Goal: Task Accomplishment & Management: Manage account settings

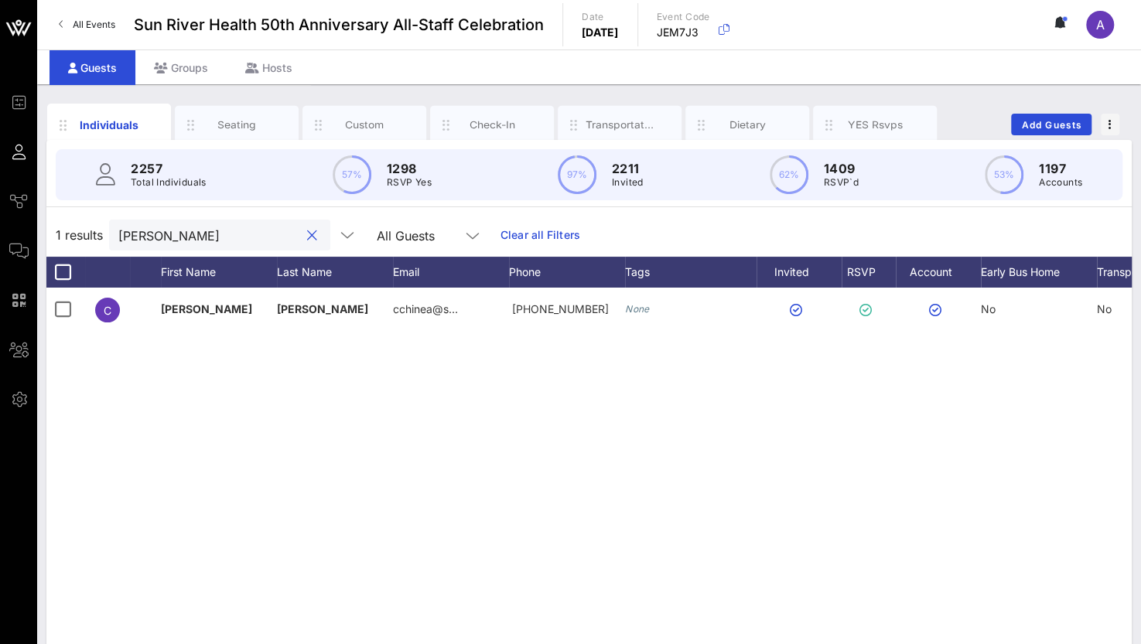
scroll to position [0, 120]
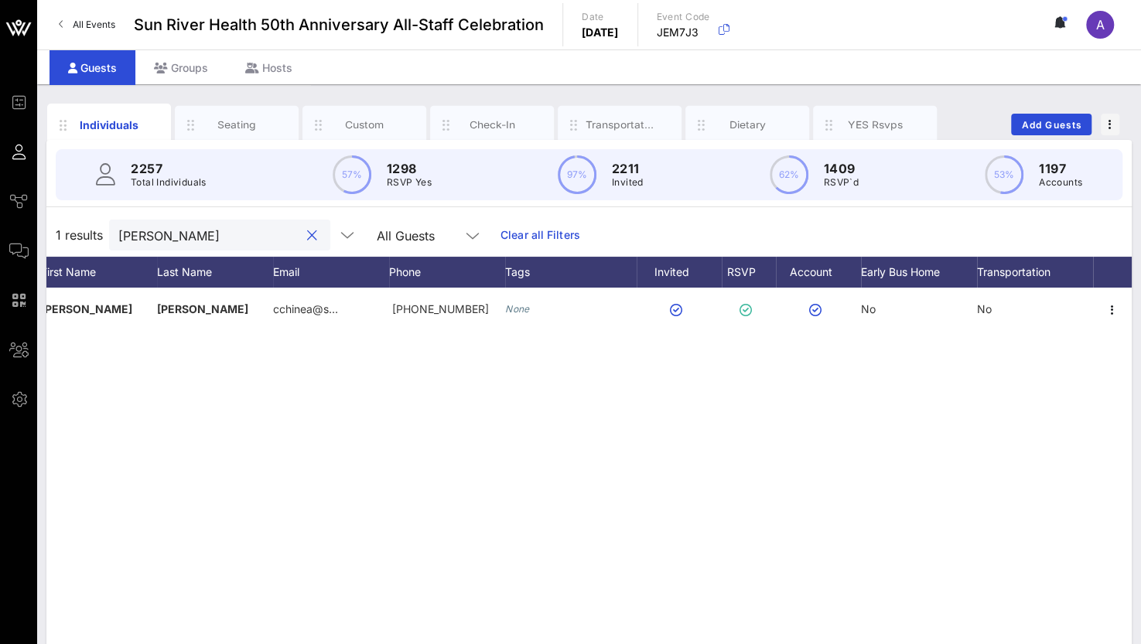
click at [221, 226] on input "[PERSON_NAME]" at bounding box center [208, 235] width 181 height 20
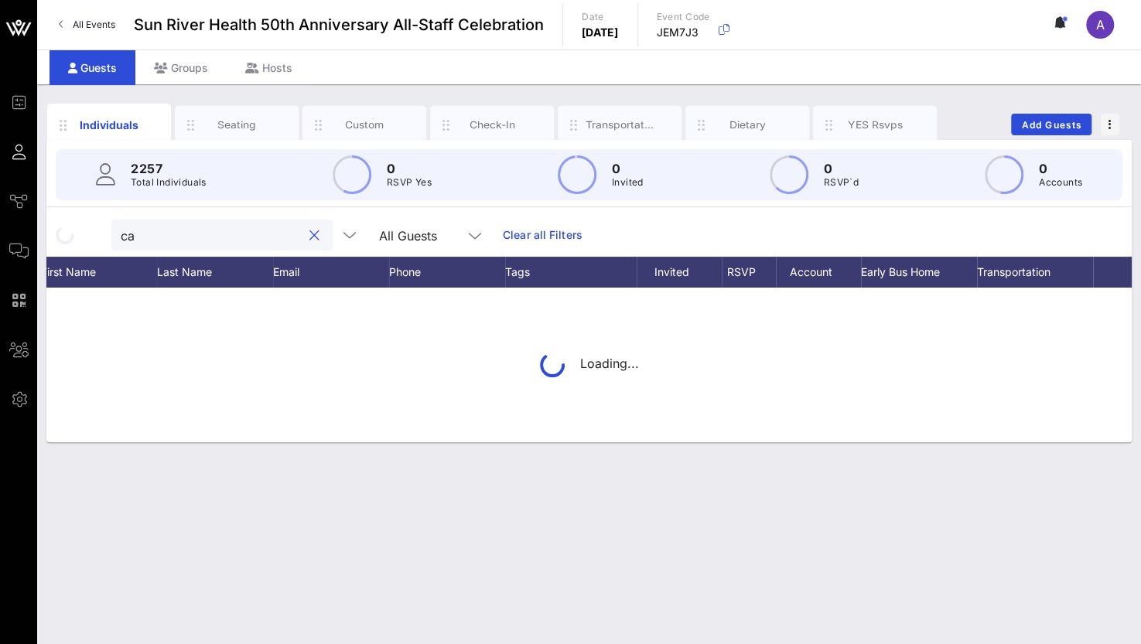
type input "c"
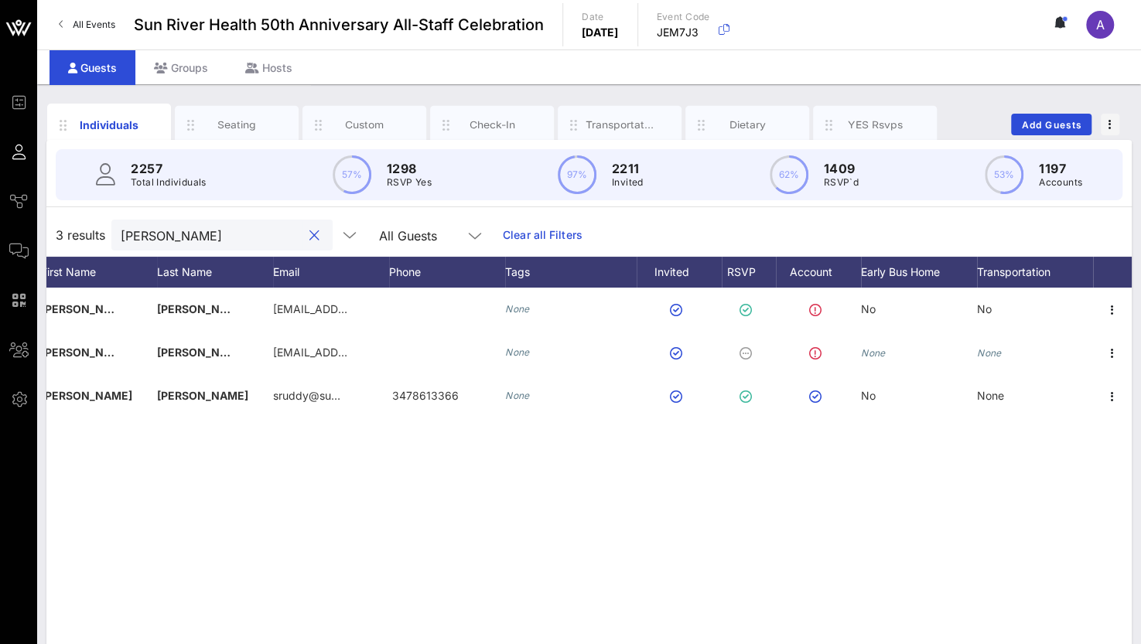
click at [246, 220] on div "[PERSON_NAME]" at bounding box center [211, 235] width 181 height 31
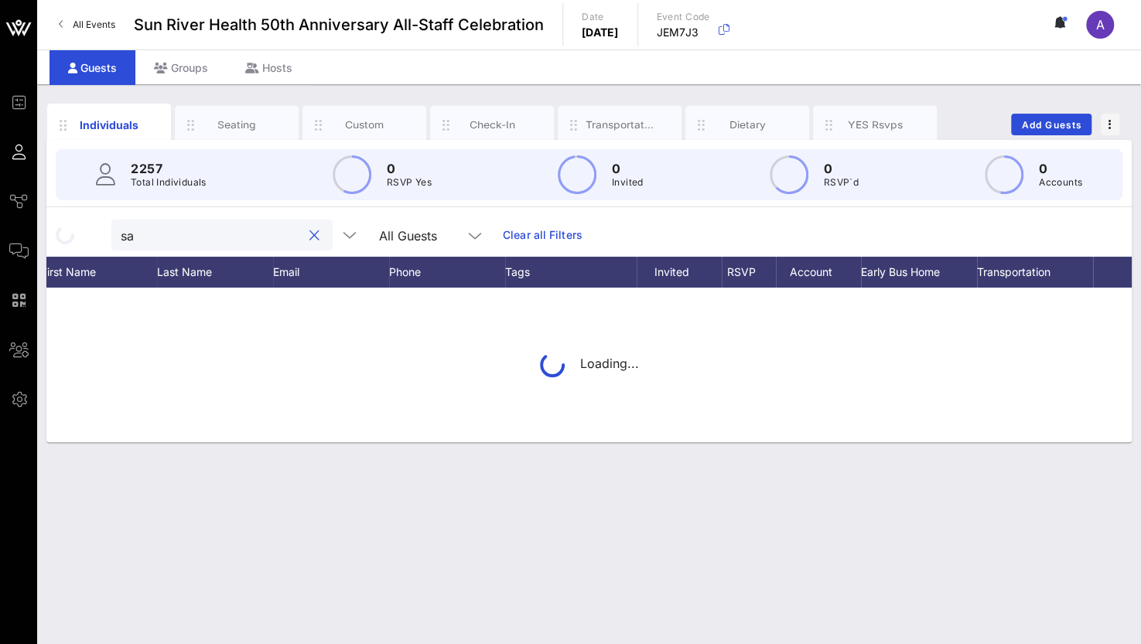
type input "s"
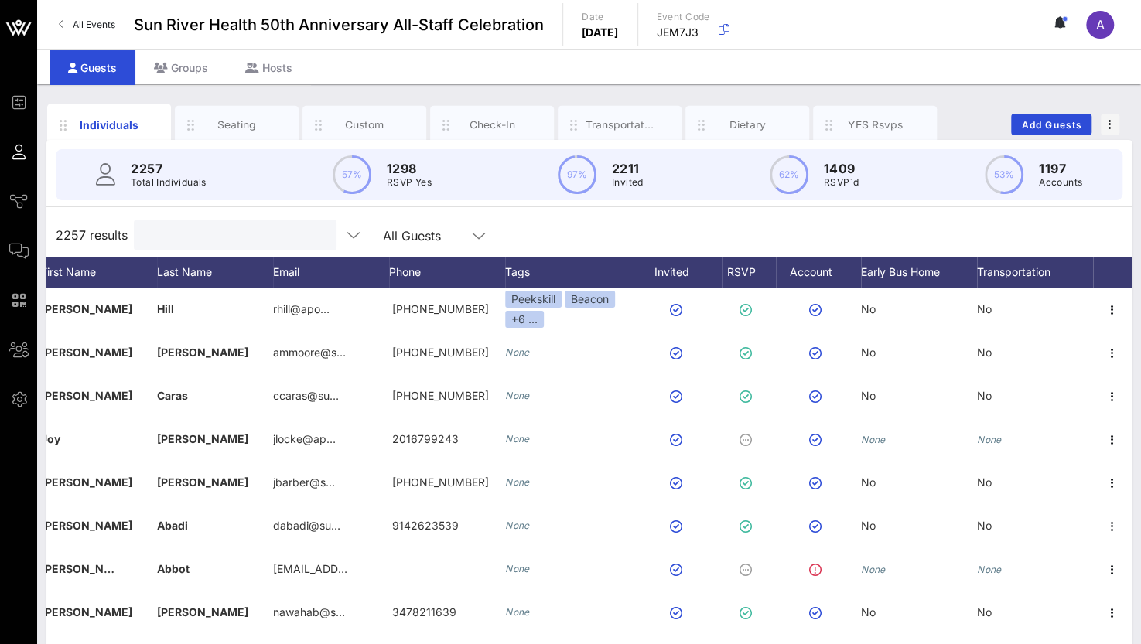
click at [246, 220] on div at bounding box center [233, 235] width 181 height 31
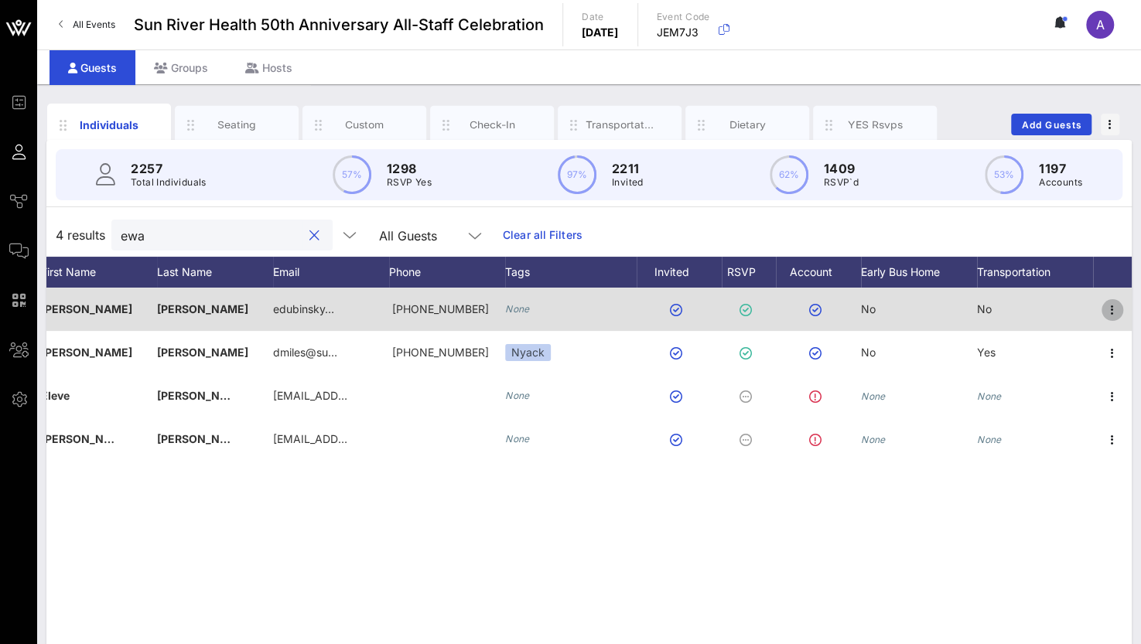
click at [1115, 307] on icon "button" at bounding box center [1112, 310] width 19 height 19
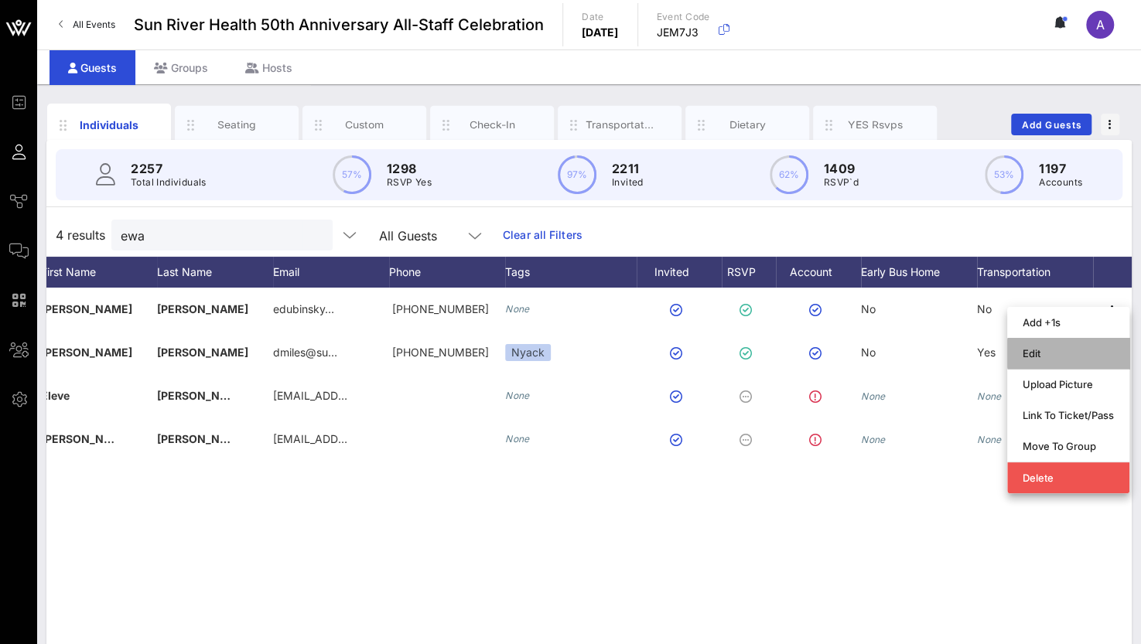
click at [1047, 346] on div "Edit" at bounding box center [1068, 353] width 91 height 25
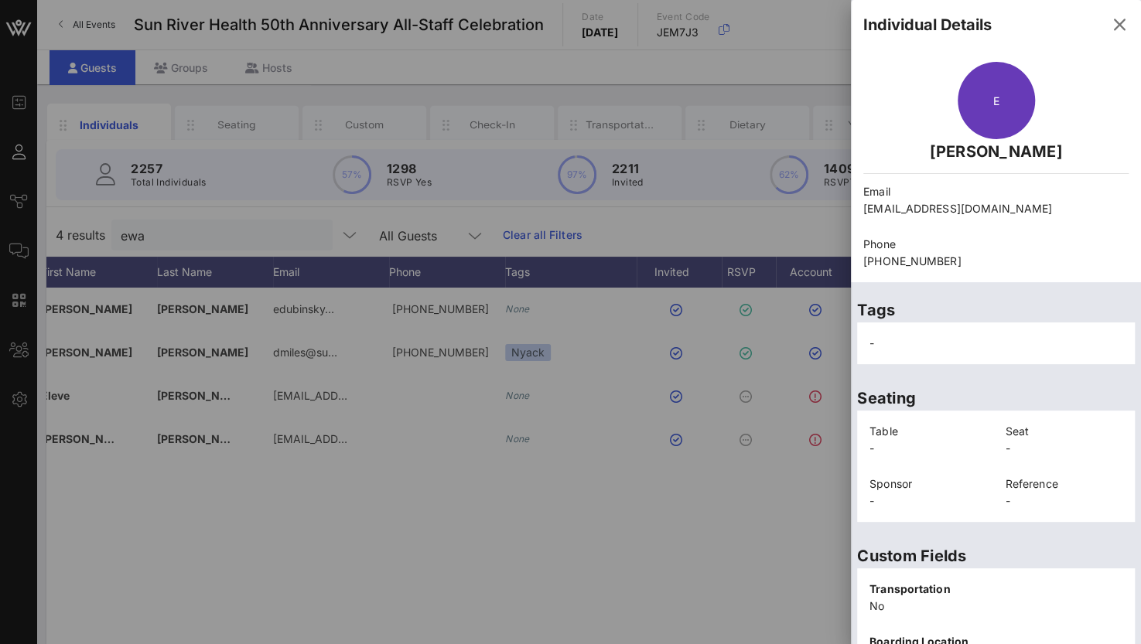
scroll to position [330, 0]
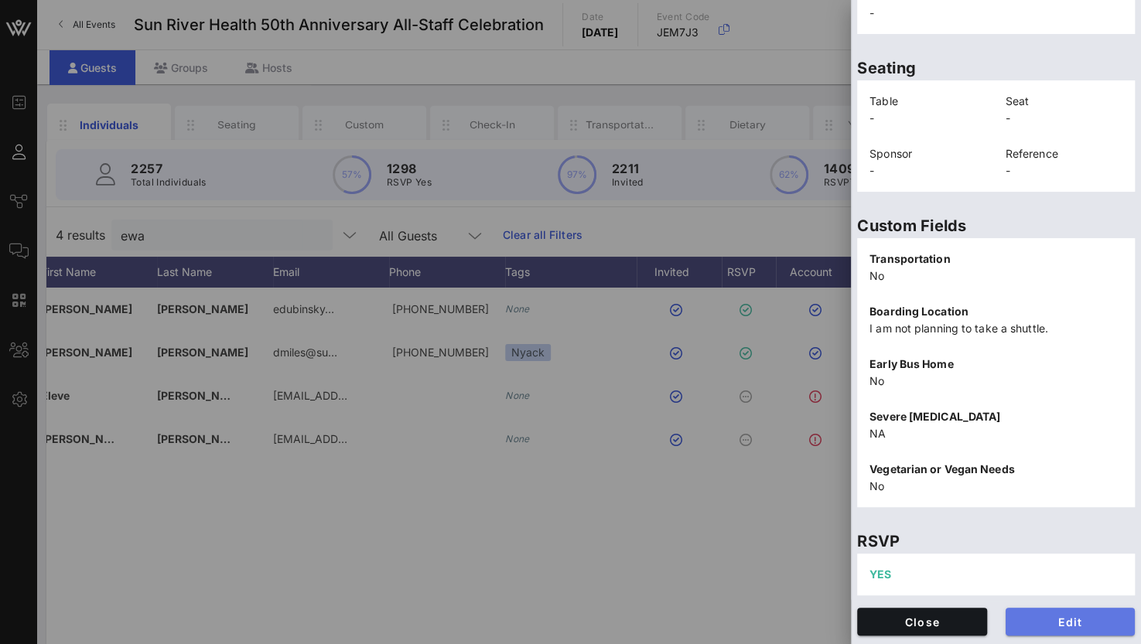
click at [1030, 617] on span "Edit" at bounding box center [1070, 622] width 105 height 13
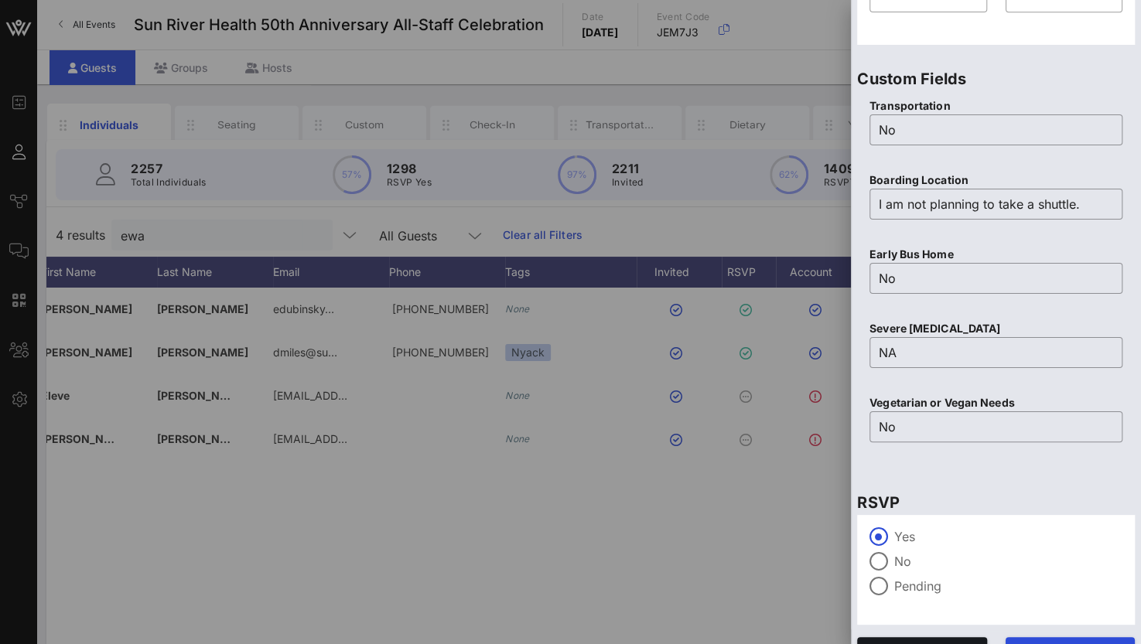
scroll to position [605, 0]
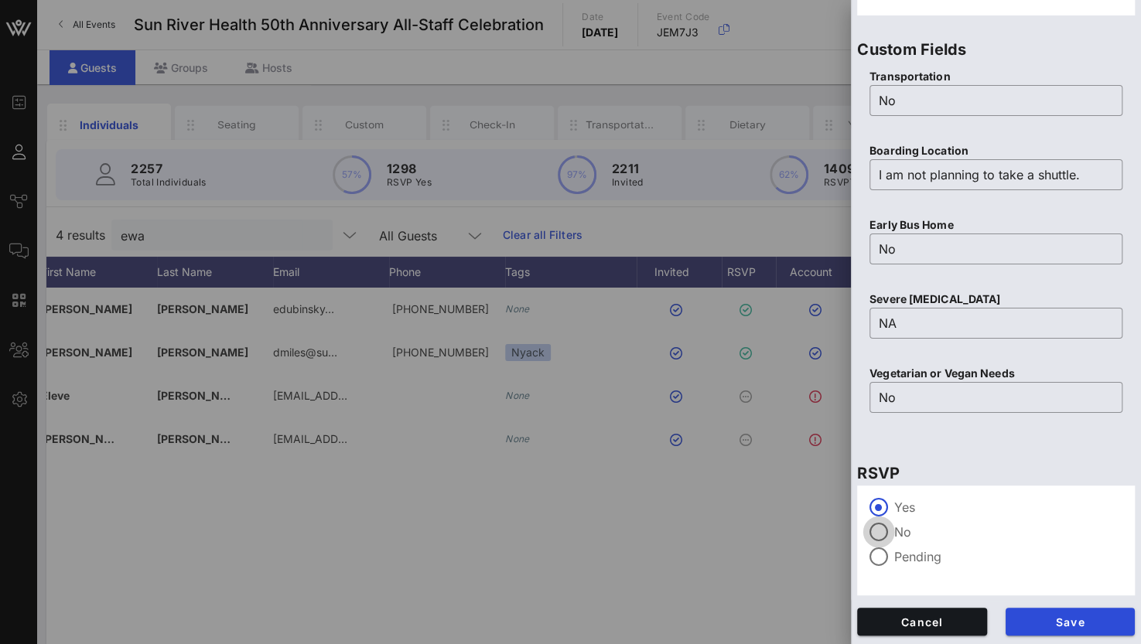
click at [880, 531] on div at bounding box center [879, 532] width 26 height 26
click at [1058, 618] on span "Save" at bounding box center [1070, 622] width 105 height 13
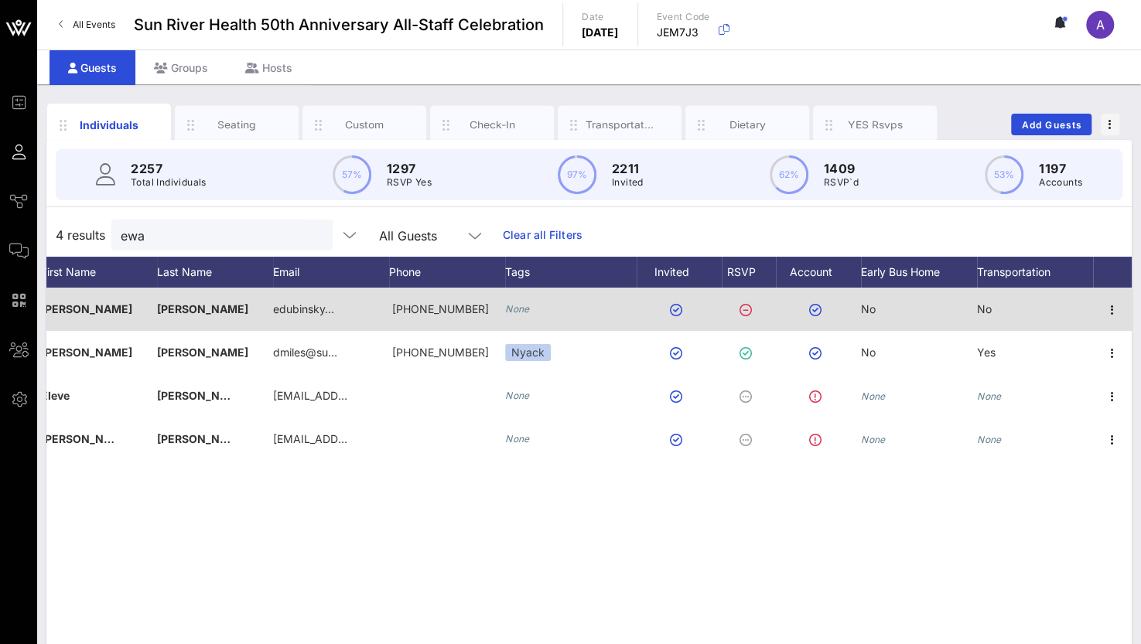
click at [476, 288] on div "[PHONE_NUMBER]" at bounding box center [447, 309] width 116 height 43
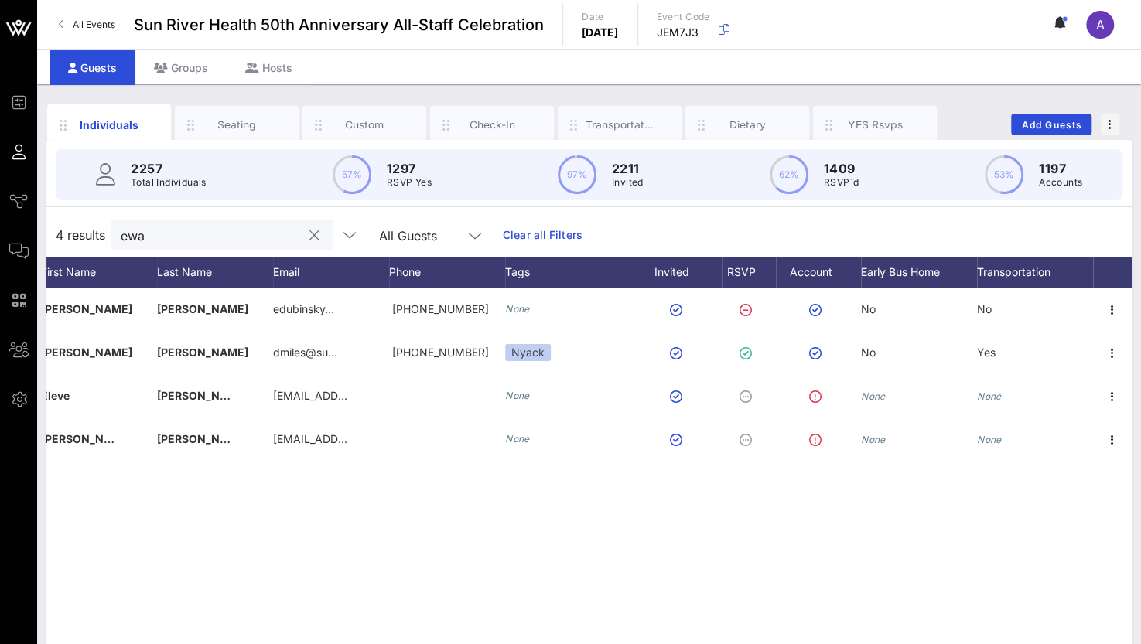
click at [188, 244] on div "ewa" at bounding box center [211, 235] width 181 height 31
type input "e"
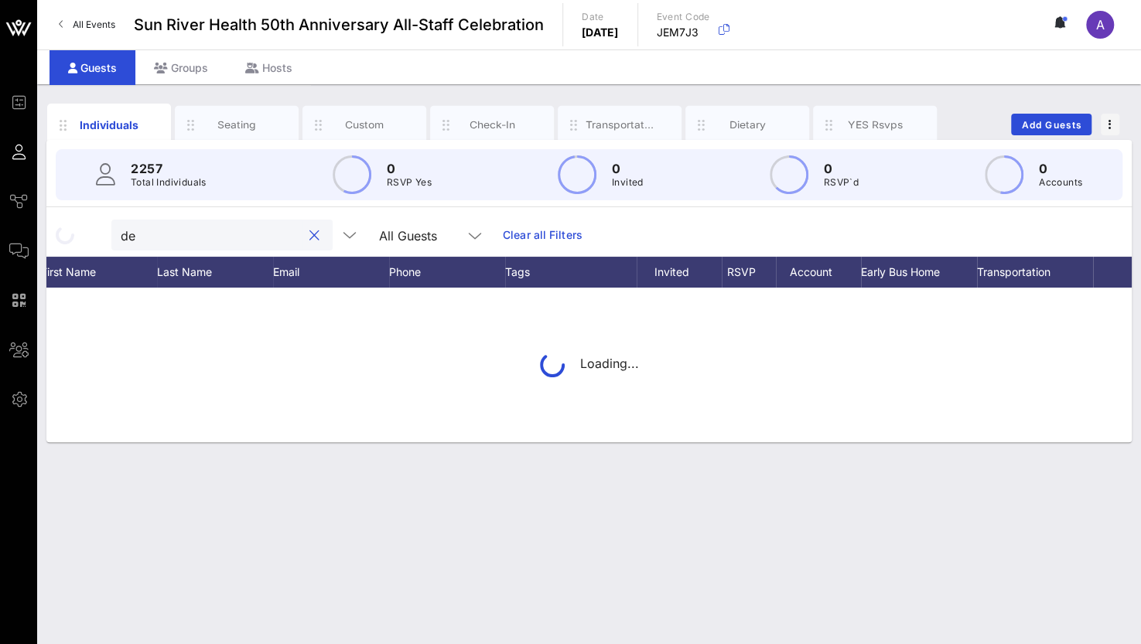
type input "d"
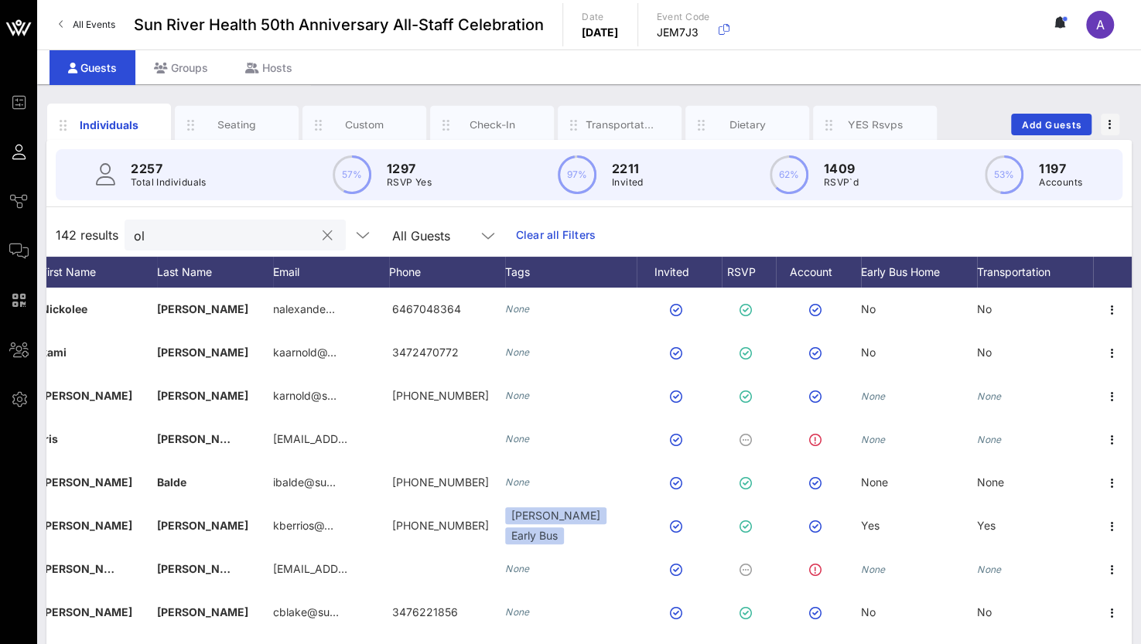
click at [234, 242] on input "ol" at bounding box center [224, 235] width 181 height 20
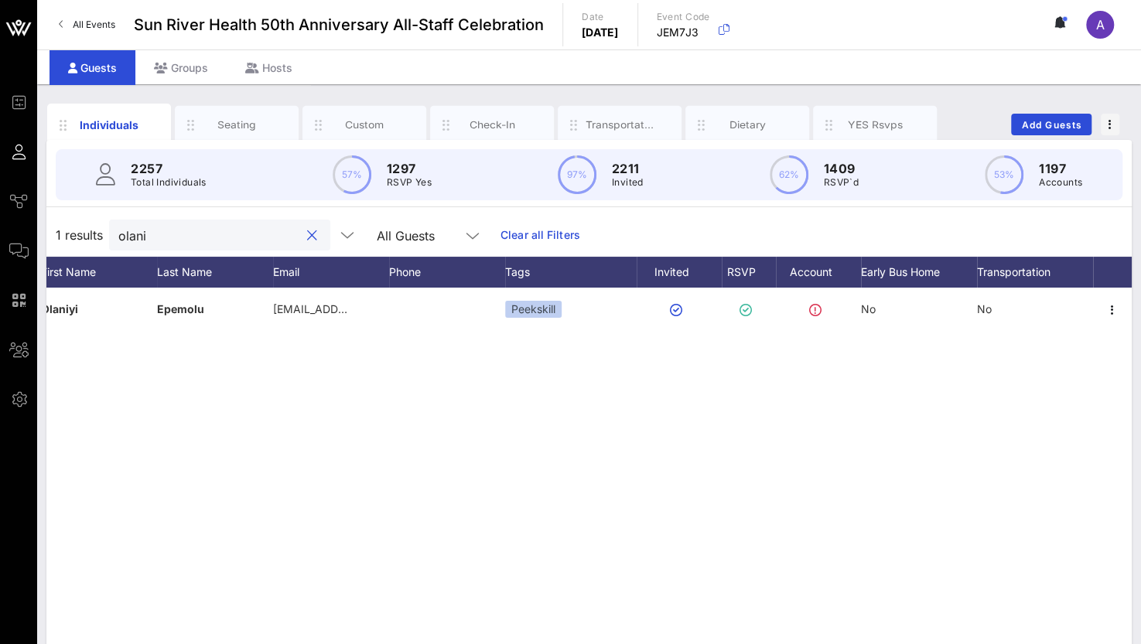
type input "olani"
